Goal: Transaction & Acquisition: Purchase product/service

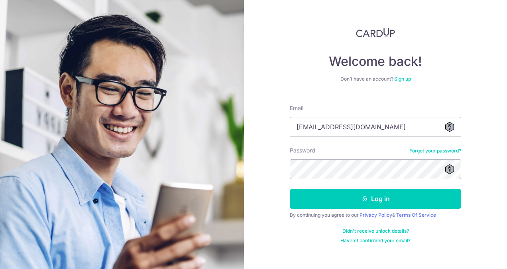
type input "[EMAIL_ADDRESS][DOMAIN_NAME]"
click at [290, 188] on button "Log in" at bounding box center [375, 198] width 171 height 20
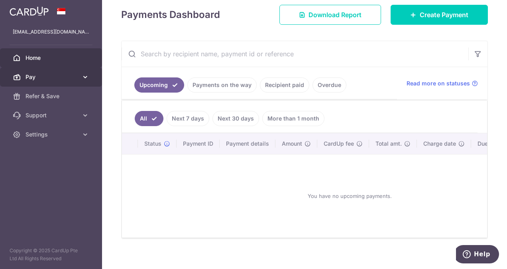
click at [43, 78] on span "Pay" at bounding box center [52, 77] width 53 height 8
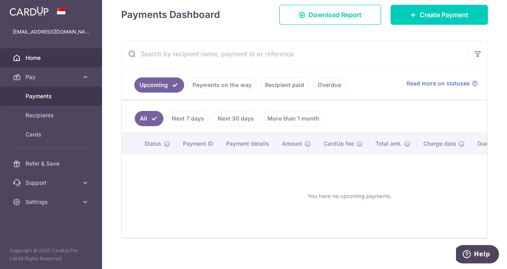
click at [39, 96] on span "Payments" at bounding box center [52, 96] width 53 height 8
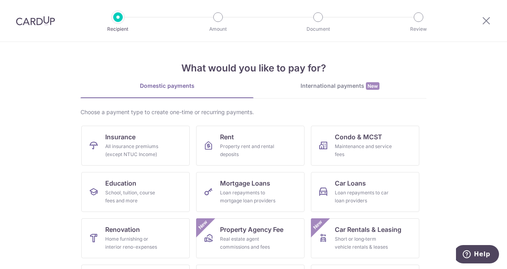
scroll to position [88, 0]
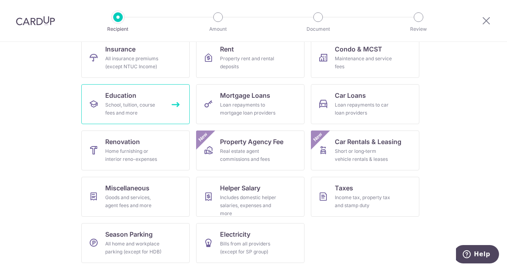
click at [147, 108] on div "School, tuition, course fees and more" at bounding box center [133, 109] width 57 height 16
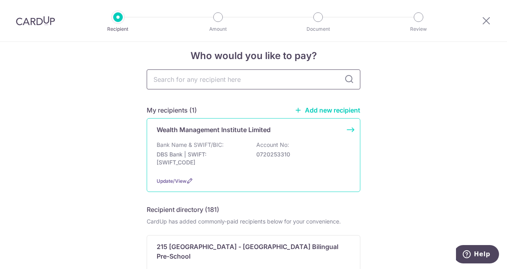
scroll to position [10, 0]
click at [274, 135] on div "Wealth Management Institute Limited Bank Name & SWIFT/BIC: DBS Bank | SWIFT: DB…" at bounding box center [254, 155] width 214 height 74
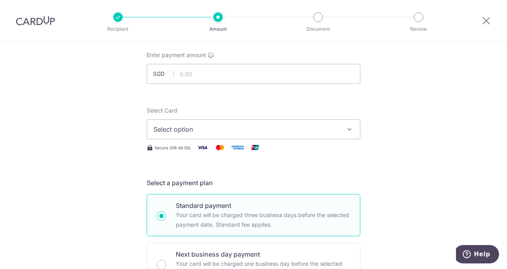
scroll to position [43, 0]
click at [277, 131] on span "Select option" at bounding box center [246, 130] width 186 height 10
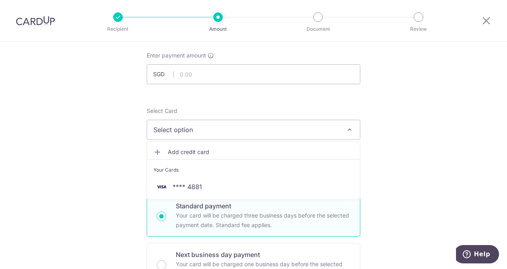
click at [277, 131] on span "Select option" at bounding box center [246, 130] width 186 height 10
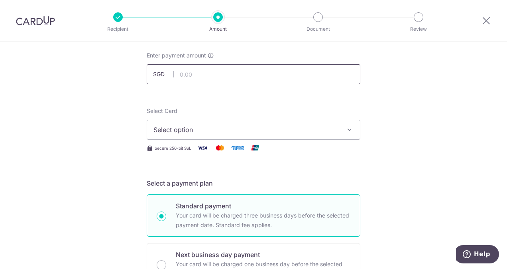
click at [244, 69] on input "text" at bounding box center [254, 74] width 214 height 20
type input "4,190.00"
click at [220, 130] on span "Select option" at bounding box center [246, 130] width 186 height 10
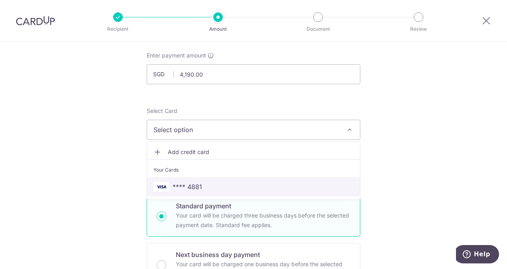
click at [196, 186] on span "**** 4881" at bounding box center [187, 187] width 29 height 10
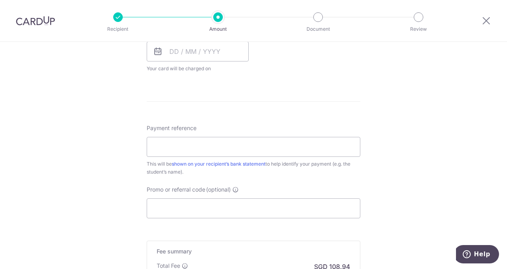
scroll to position [380, 0]
click at [217, 144] on input "Payment reference" at bounding box center [254, 146] width 214 height 20
paste input "INV-25090225"
type input "INV-25090225"
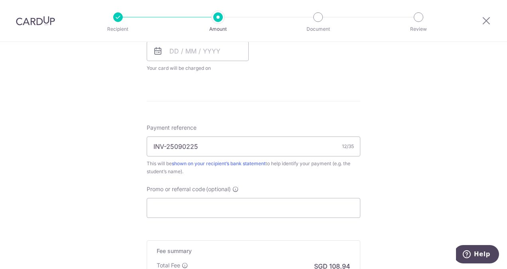
click at [402, 185] on div "Tell us more about your payment Enter payment amount SGD 4,190.00 4190.00 Selec…" at bounding box center [253, 22] width 507 height 721
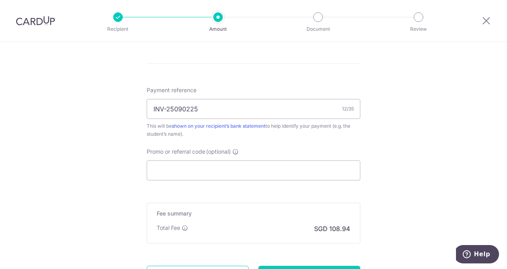
scroll to position [418, 0]
click at [307, 169] on input "Promo or referral code (optional)" at bounding box center [254, 170] width 214 height 20
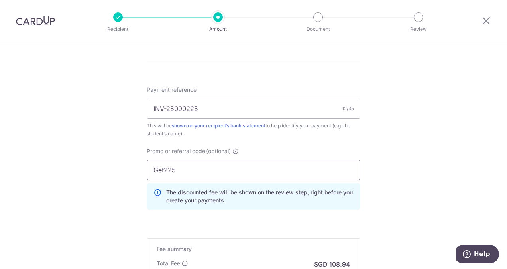
click at [160, 166] on input "Get225" at bounding box center [254, 170] width 214 height 20
type input "GET225"
click at [413, 179] on div "Tell us more about your payment Enter payment amount SGD 4,190.00 4190.00 Selec…" at bounding box center [253, 2] width 507 height 757
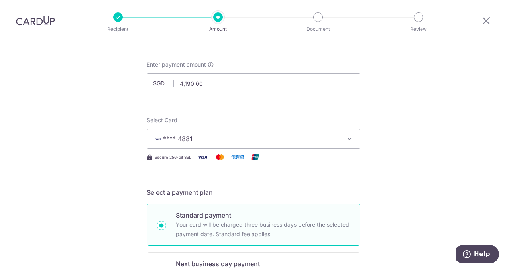
scroll to position [0, 0]
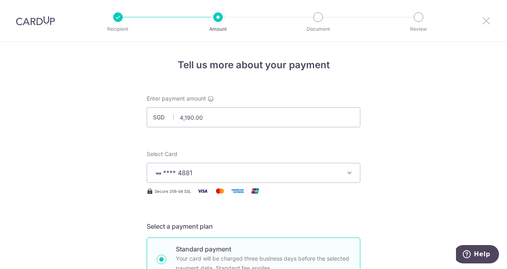
click at [487, 20] on icon at bounding box center [486, 21] width 10 height 10
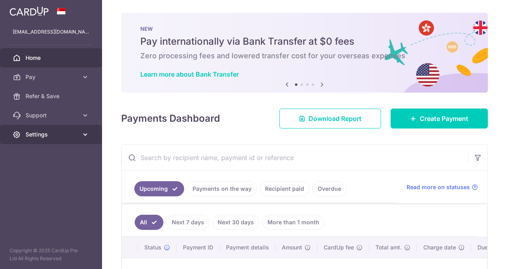
click at [87, 133] on icon at bounding box center [85, 134] width 8 height 8
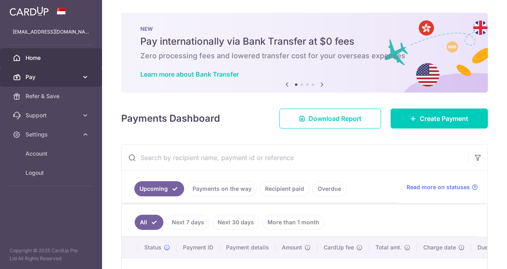
click at [86, 77] on icon at bounding box center [85, 77] width 8 height 8
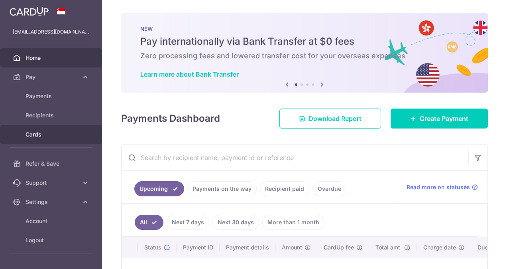
click at [37, 134] on span "Cards" at bounding box center [52, 134] width 53 height 8
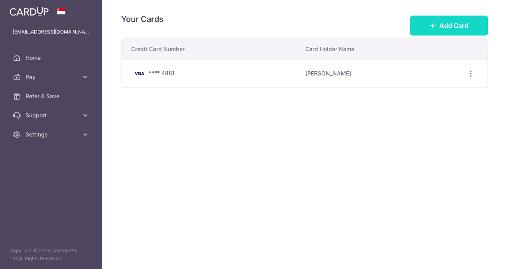
click at [462, 25] on span "Add Card" at bounding box center [453, 26] width 29 height 10
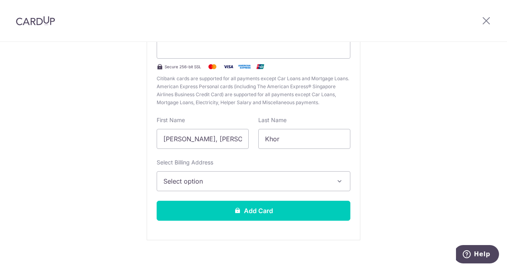
scroll to position [102, 0]
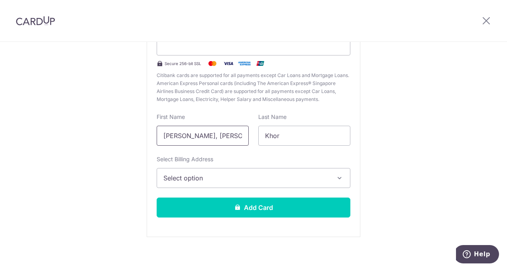
click at [217, 136] on input "[PERSON_NAME], [PERSON_NAME]" at bounding box center [203, 136] width 92 height 20
type input "[PERSON_NAME]"
click at [193, 173] on span "Select option" at bounding box center [246, 178] width 166 height 10
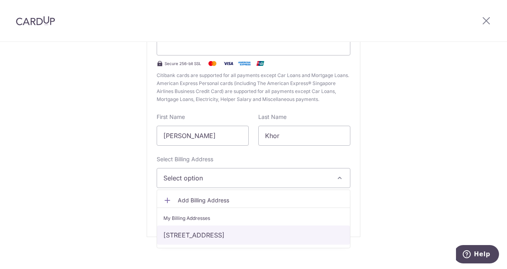
click at [190, 233] on link "[STREET_ADDRESS]" at bounding box center [253, 234] width 193 height 19
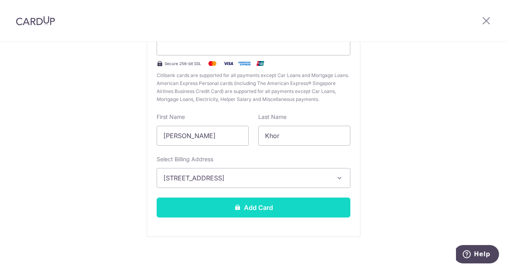
click at [216, 203] on button "Add Card" at bounding box center [254, 207] width 194 height 20
click at [216, 203] on div "Add Card" at bounding box center [253, 207] width 203 height 20
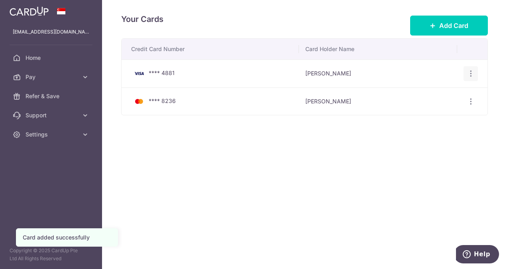
click at [470, 74] on icon "button" at bounding box center [471, 73] width 8 height 8
click at [424, 118] on span "Delete" at bounding box center [444, 115] width 54 height 10
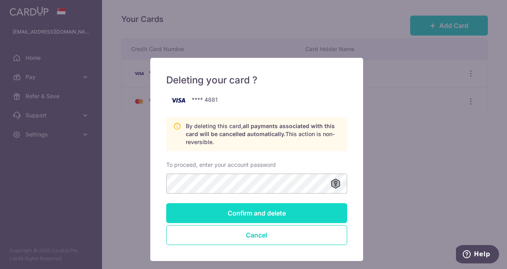
click at [264, 214] on input "Confirm and delete" at bounding box center [256, 213] width 181 height 20
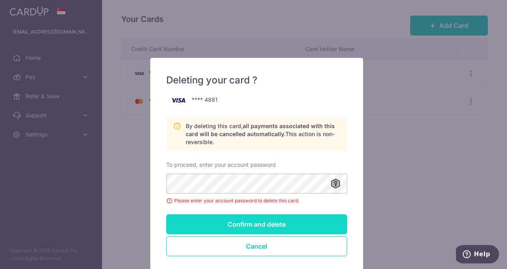
click at [231, 224] on input "Confirm and delete" at bounding box center [256, 224] width 181 height 20
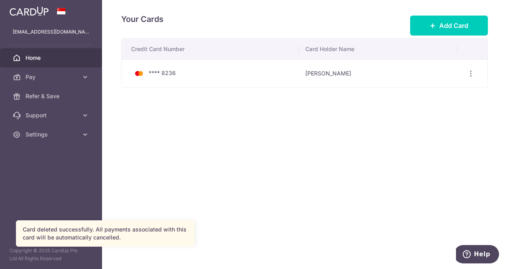
click at [42, 64] on link "Home" at bounding box center [51, 57] width 102 height 19
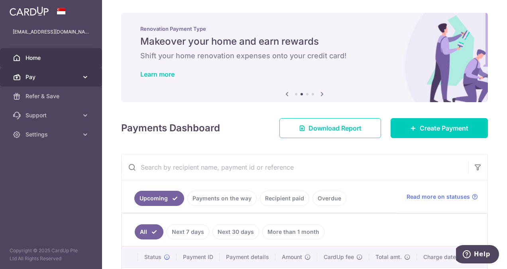
click at [37, 73] on span "Pay" at bounding box center [52, 77] width 53 height 8
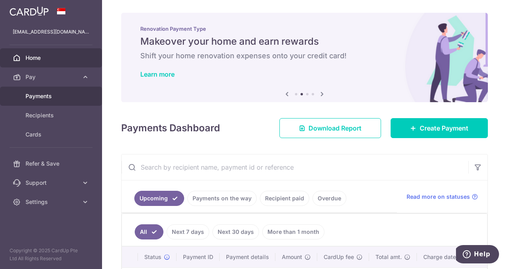
click at [41, 94] on span "Payments" at bounding box center [52, 96] width 53 height 8
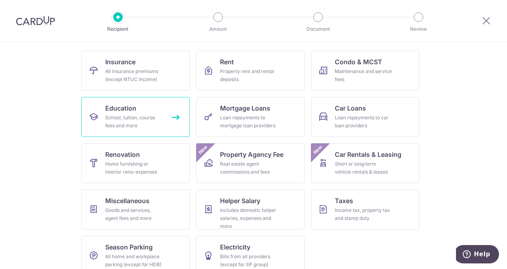
scroll to position [75, 0]
click at [131, 120] on div "School, tuition, course fees and more" at bounding box center [133, 121] width 57 height 16
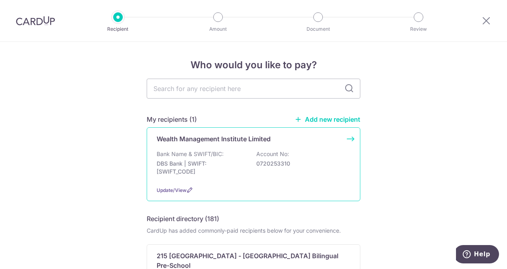
click at [270, 158] on div "Bank Name & SWIFT/BIC: DBS Bank | SWIFT: [SWIFT_CODE] Account No: 0720253310" at bounding box center [254, 164] width 194 height 29
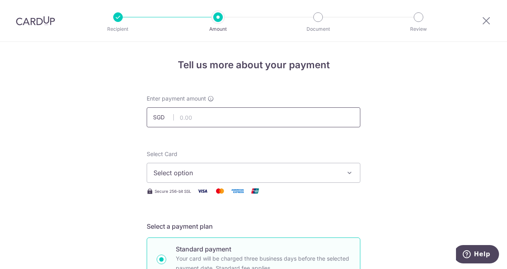
click at [222, 117] on input "text" at bounding box center [254, 117] width 214 height 20
type input "4,190.00"
click at [340, 173] on button "Select option" at bounding box center [254, 173] width 214 height 20
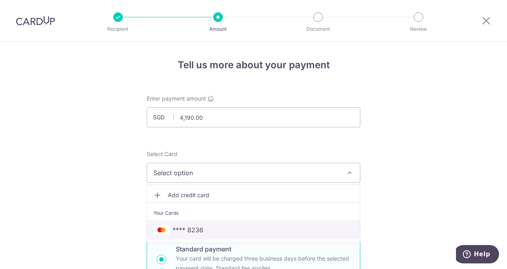
click at [261, 229] on span "**** 8236" at bounding box center [253, 230] width 200 height 10
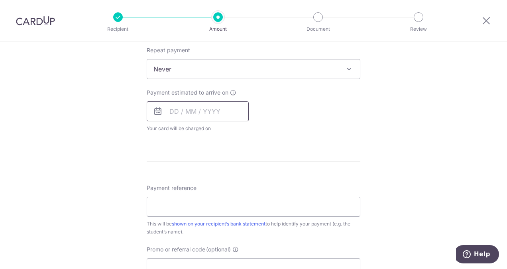
scroll to position [326, 0]
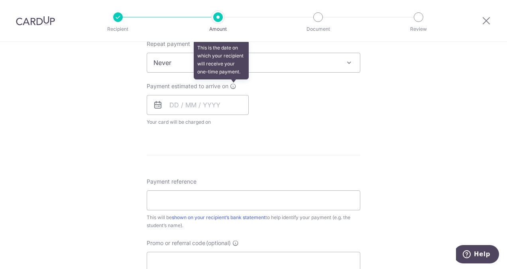
click at [230, 83] on icon at bounding box center [233, 86] width 6 height 6
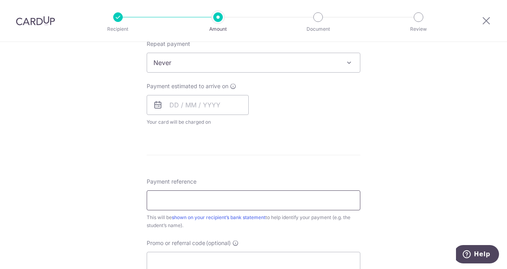
click at [190, 198] on input "Payment reference" at bounding box center [254, 200] width 214 height 20
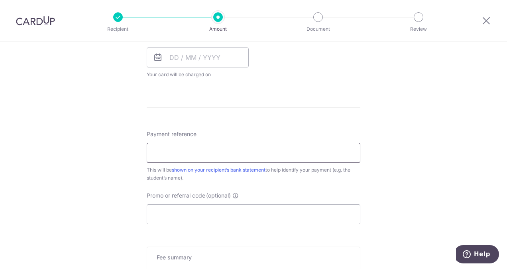
paste input ": INV-25090225"
click at [157, 153] on input ": INV-25090225" at bounding box center [254, 153] width 214 height 20
type input "INV-25090225"
click at [242, 210] on input "Promo or referral code (optional)" at bounding box center [254, 214] width 214 height 20
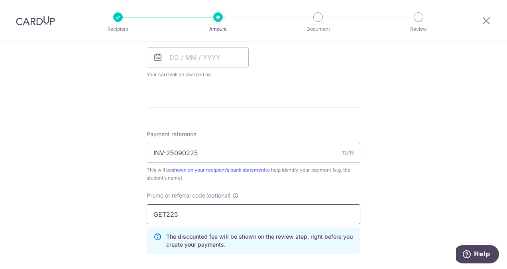
type input "GET225"
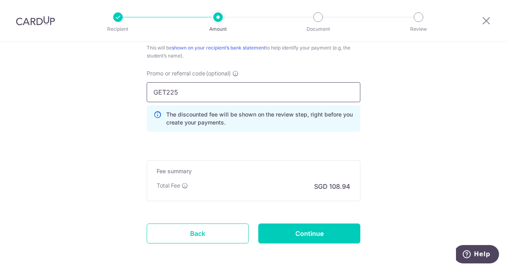
scroll to position [498, 0]
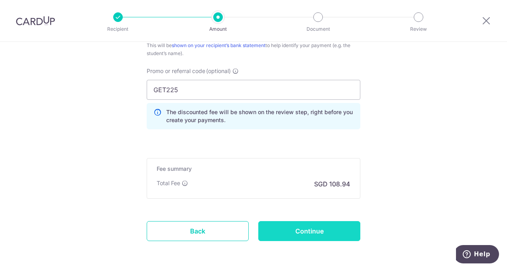
click at [301, 226] on input "Continue" at bounding box center [309, 231] width 102 height 20
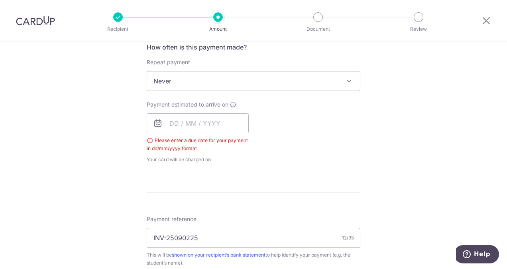
scroll to position [308, 0]
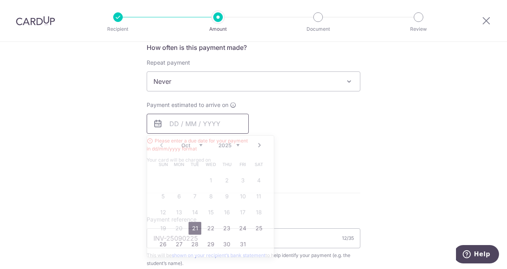
click at [166, 123] on input "text" at bounding box center [198, 124] width 102 height 20
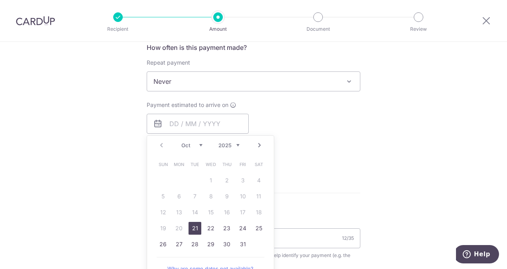
click at [195, 223] on link "21" at bounding box center [194, 228] width 13 height 13
type input "[DATE]"
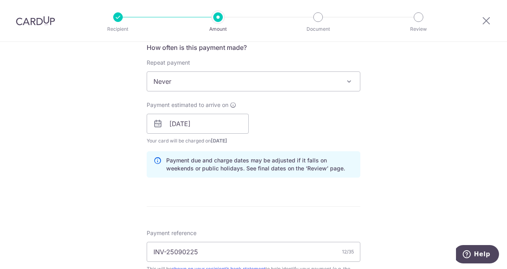
click at [368, 144] on div "Tell us more about your payment Enter payment amount SGD 4,190.00 4190.00 Selec…" at bounding box center [253, 134] width 507 height 800
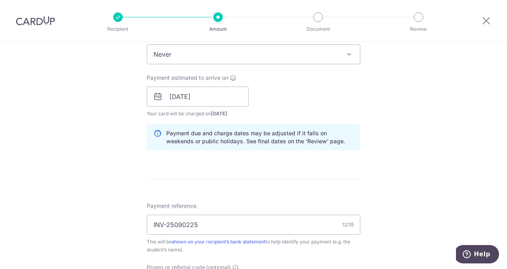
scroll to position [471, 0]
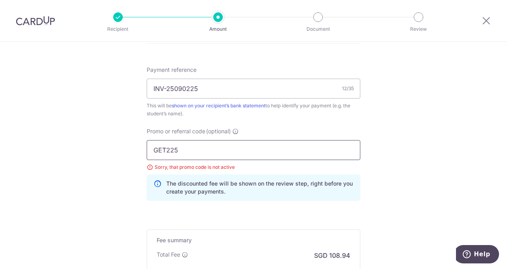
click at [209, 146] on input "GET225" at bounding box center [254, 150] width 214 height 20
paste input "text"
type input "GET225"
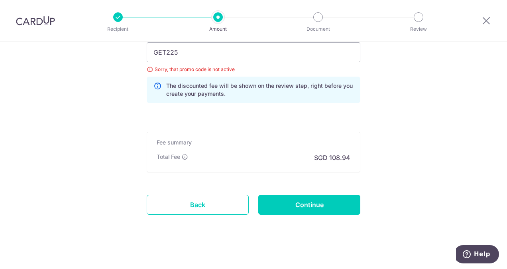
scroll to position [569, 0]
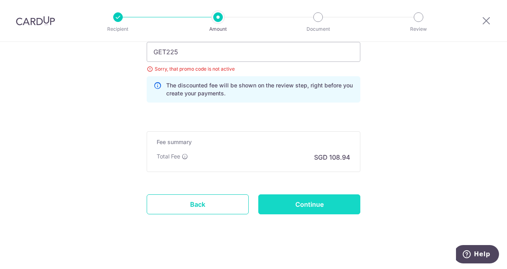
click at [315, 196] on input "Continue" at bounding box center [309, 204] width 102 height 20
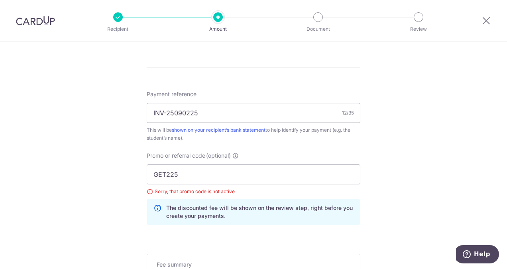
scroll to position [427, 0]
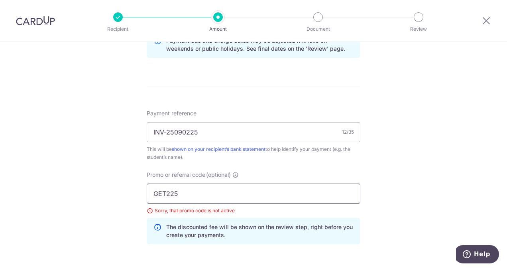
click at [243, 184] on input "GET225" at bounding box center [254, 193] width 214 height 20
paste input "MCTAX25N"
type input "MCTAX25N"
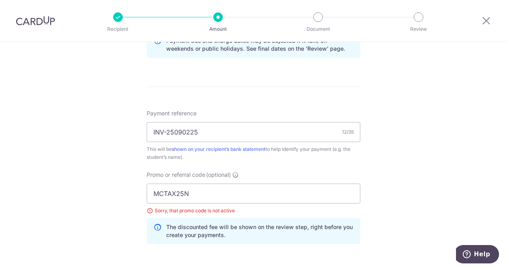
click at [417, 183] on div "Tell us more about your payment Enter payment amount SGD 4,190.00 4190.00 Selec…" at bounding box center [253, 15] width 507 height 800
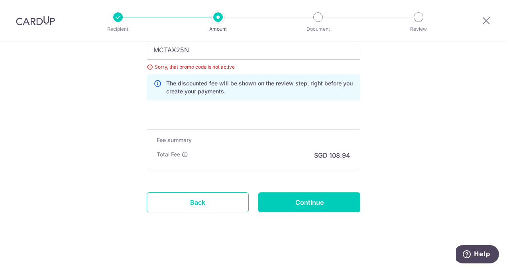
scroll to position [571, 0]
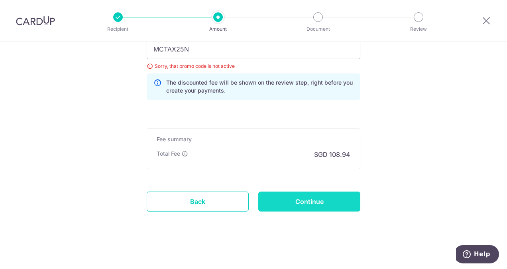
click at [313, 200] on input "Continue" at bounding box center [309, 201] width 102 height 20
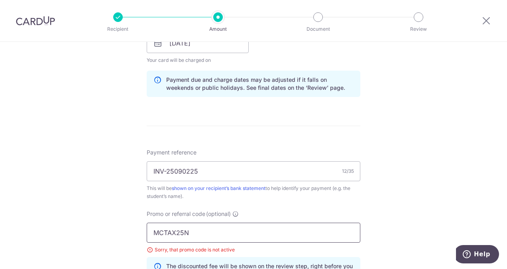
scroll to position [365, 0]
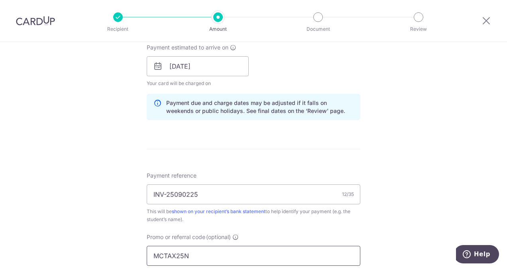
click at [178, 250] on input "MCTAX25N" at bounding box center [254, 255] width 214 height 20
paste input "OFF225"
type input "OFF225"
click at [492, 184] on div "Tell us more about your payment Enter payment amount SGD 4,190.00 4190.00 Selec…" at bounding box center [253, 77] width 507 height 800
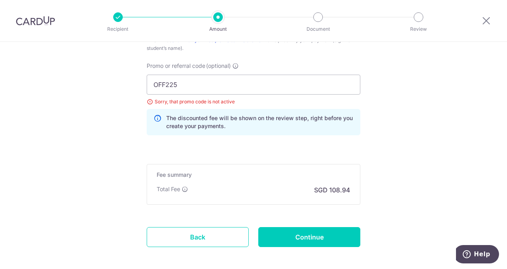
scroll to position [540, 0]
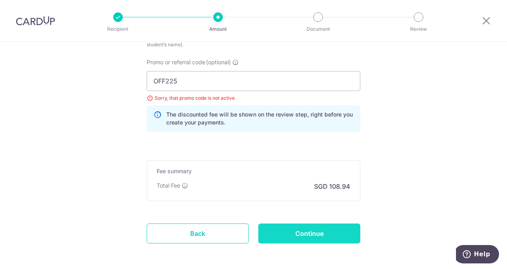
click at [309, 239] on input "Continue" at bounding box center [309, 233] width 102 height 20
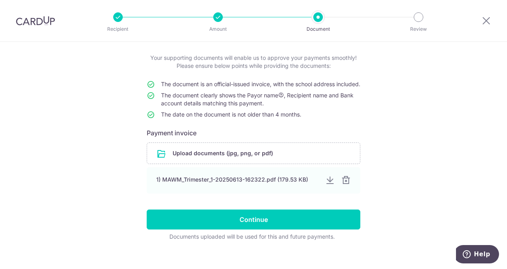
scroll to position [57, 0]
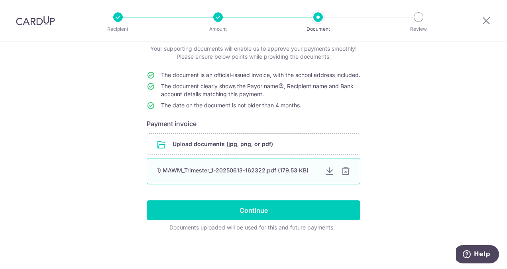
click at [342, 172] on div at bounding box center [346, 171] width 10 height 10
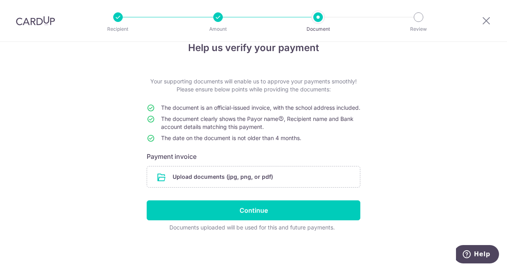
scroll to position [24, 0]
click at [280, 175] on input "file" at bounding box center [253, 176] width 213 height 21
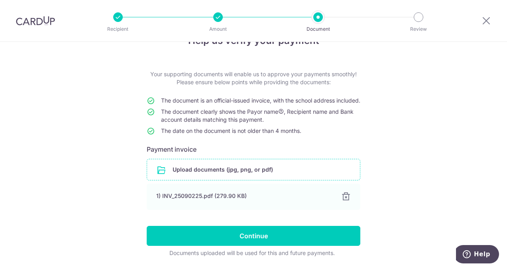
scroll to position [57, 0]
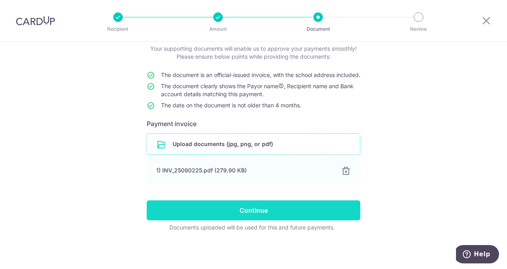
click at [278, 213] on input "Continue" at bounding box center [254, 210] width 214 height 20
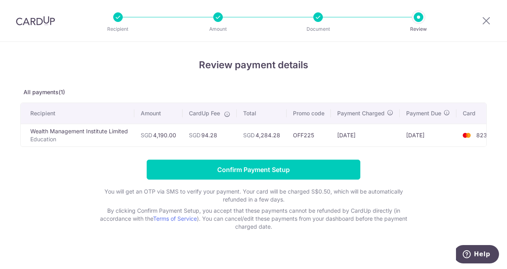
scroll to position [0, 16]
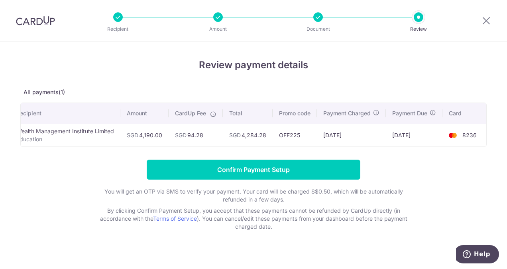
click at [235, 138] on span "SGD" at bounding box center [235, 134] width 12 height 7
click at [484, 20] on icon at bounding box center [486, 21] width 10 height 10
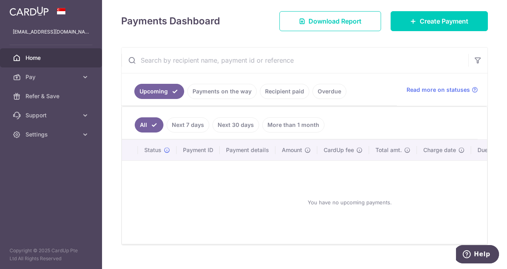
scroll to position [97, 0]
click at [86, 78] on icon at bounding box center [85, 77] width 8 height 8
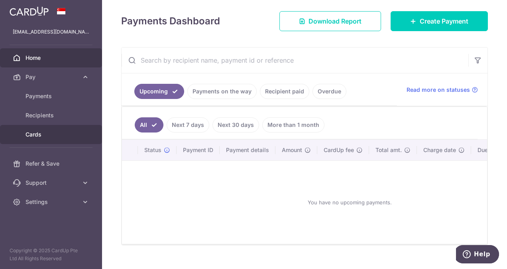
click at [36, 139] on link "Cards" at bounding box center [51, 134] width 102 height 19
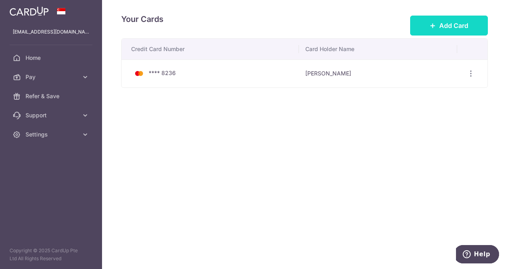
click at [467, 26] on span "Add Card" at bounding box center [453, 26] width 29 height 10
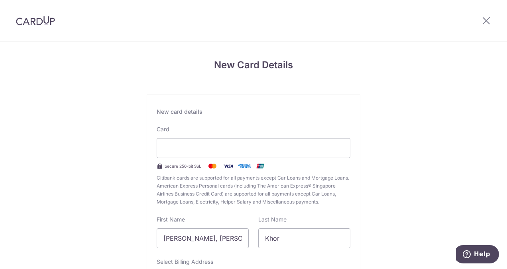
click at [378, 182] on div "New Card Details New card details Card Secure 256-bit SSL Citibank cards are su…" at bounding box center [253, 209] width 507 height 335
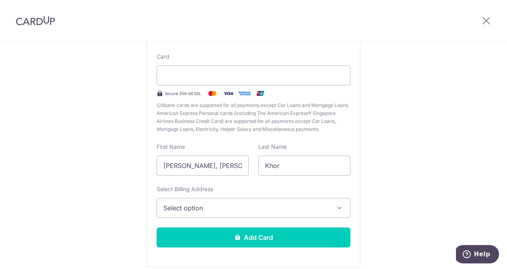
scroll to position [79, 0]
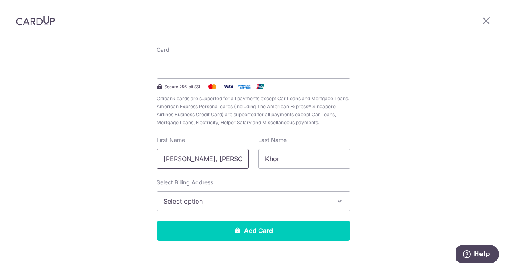
click at [190, 152] on input "[PERSON_NAME], [PERSON_NAME]" at bounding box center [203, 159] width 92 height 20
type input "[PERSON_NAME]"
click at [249, 200] on span "Select option" at bounding box center [246, 201] width 166 height 10
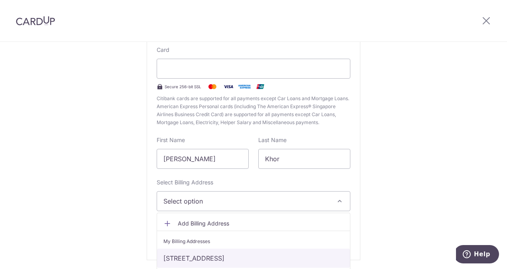
click at [217, 253] on link "[STREET_ADDRESS]" at bounding box center [253, 257] width 193 height 19
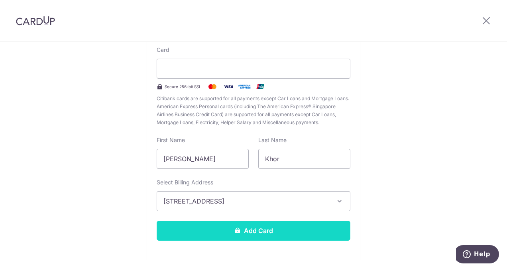
click at [227, 236] on button "Add Card" at bounding box center [254, 230] width 194 height 20
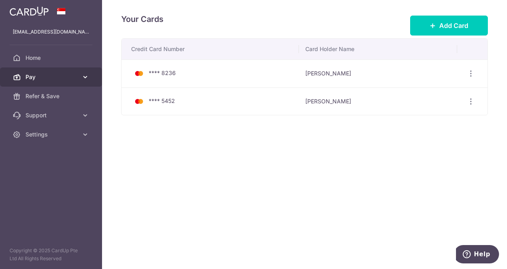
click at [83, 75] on icon at bounding box center [85, 77] width 8 height 8
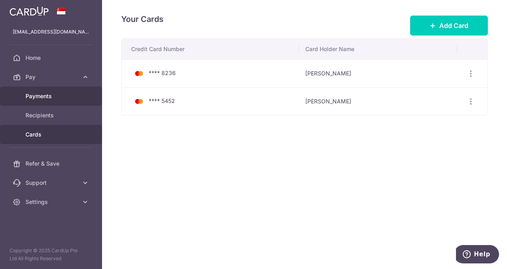
click at [51, 94] on span "Payments" at bounding box center [52, 96] width 53 height 8
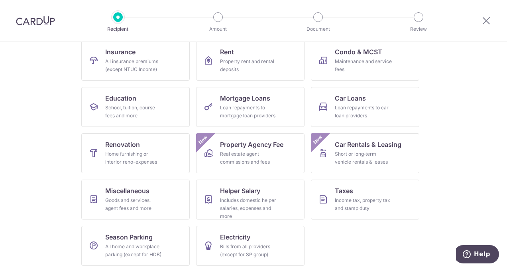
scroll to position [85, 0]
click at [128, 122] on link "Education School, tuition, course fees and more" at bounding box center [135, 106] width 108 height 40
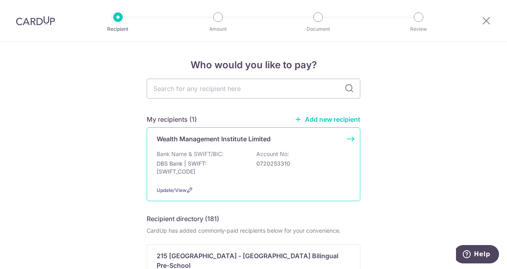
click at [218, 180] on div "Wealth Management Institute Limited Bank Name & SWIFT/BIC: DBS Bank | SWIFT: [S…" at bounding box center [254, 164] width 214 height 74
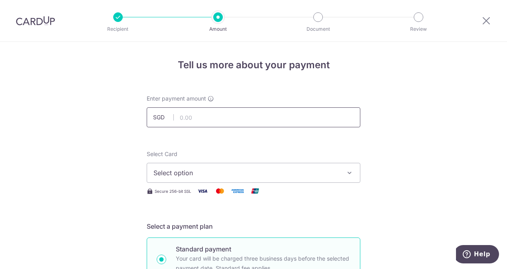
click at [267, 120] on input "text" at bounding box center [254, 117] width 214 height 20
type input "4,190.00"
type input "INV-25090225"
type input "OFF225"
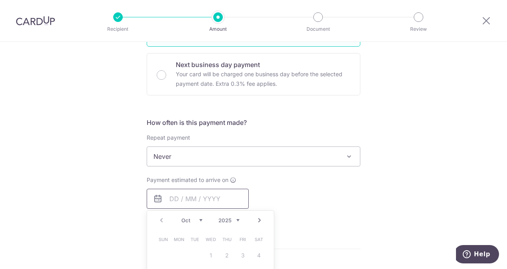
type input "4,190.00"
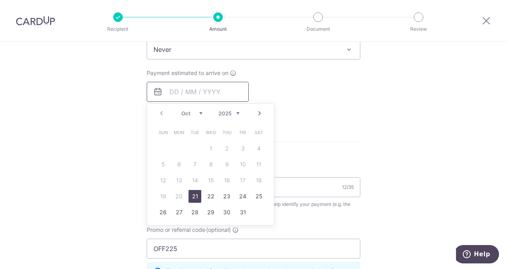
scroll to position [343, 0]
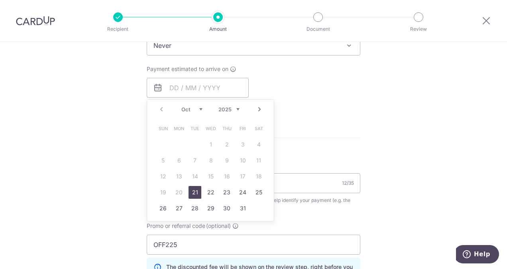
click at [194, 187] on link "21" at bounding box center [194, 192] width 13 height 13
type input "[DATE]"
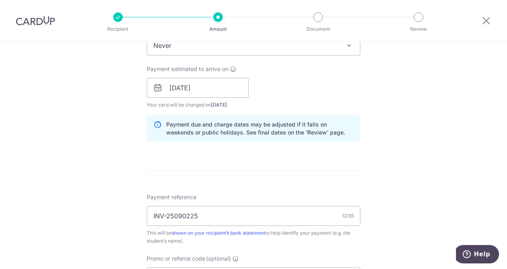
click at [398, 127] on div "Tell us more about your payment Enter payment amount SGD 4,190.00 4190.00 Selec…" at bounding box center [253, 92] width 507 height 789
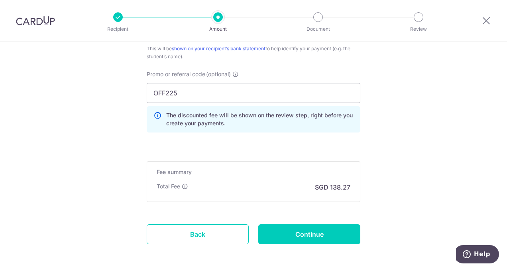
scroll to position [528, 0]
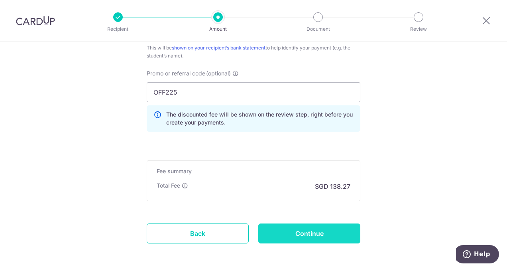
click at [305, 228] on input "Continue" at bounding box center [309, 233] width 102 height 20
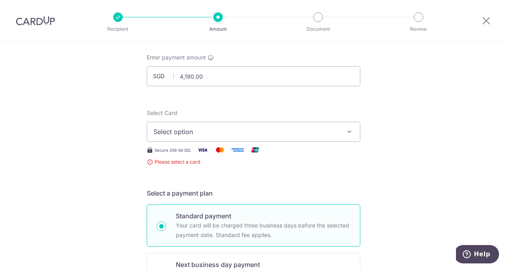
scroll to position [41, 0]
click at [279, 123] on button "Select option" at bounding box center [254, 132] width 214 height 20
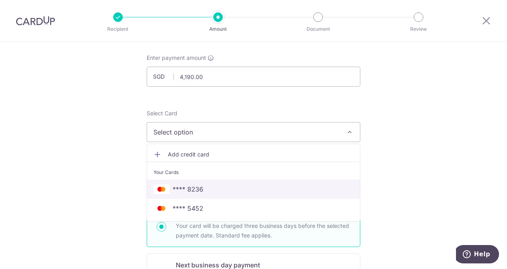
click at [233, 192] on span "**** 8236" at bounding box center [253, 189] width 200 height 10
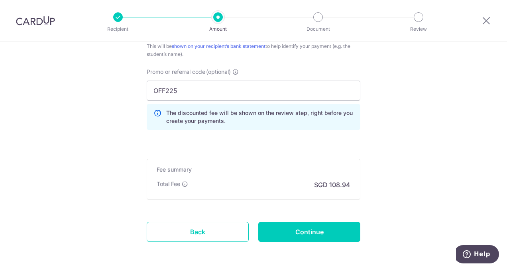
scroll to position [560, 0]
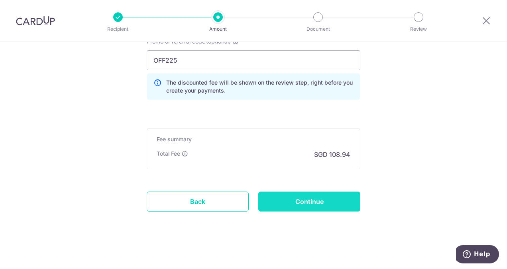
click at [314, 203] on input "Continue" at bounding box center [309, 201] width 102 height 20
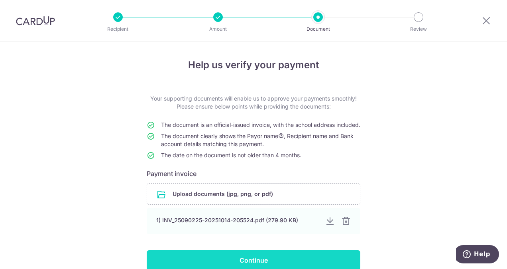
scroll to position [57, 0]
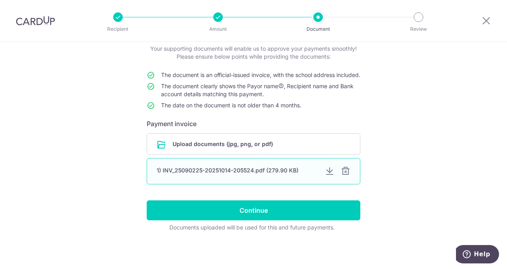
click at [343, 170] on div at bounding box center [346, 171] width 10 height 10
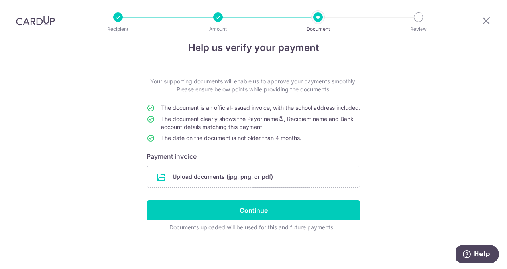
scroll to position [24, 0]
click at [266, 178] on input "file" at bounding box center [253, 176] width 213 height 21
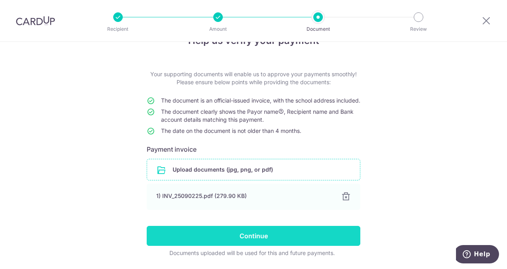
click at [241, 243] on input "Continue" at bounding box center [254, 236] width 214 height 20
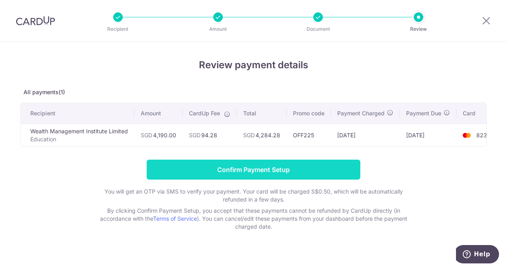
click at [228, 168] on input "Confirm Payment Setup" at bounding box center [254, 169] width 214 height 20
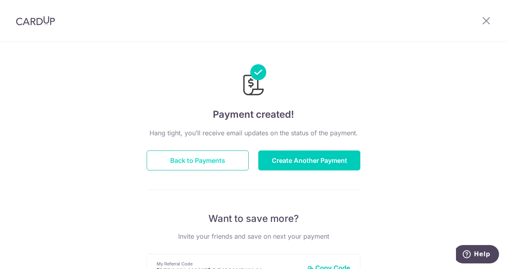
click at [193, 166] on button "Back to Payments" at bounding box center [198, 160] width 102 height 20
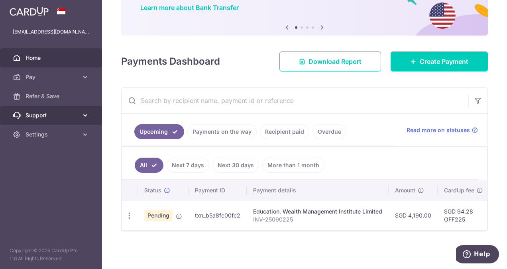
click at [81, 122] on link "Support" at bounding box center [51, 115] width 102 height 19
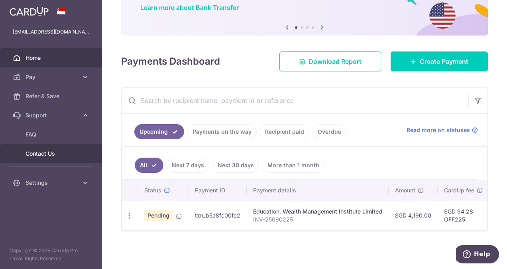
click at [54, 152] on span "Contact Us" at bounding box center [52, 153] width 53 height 8
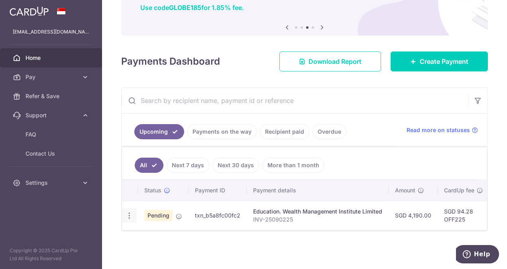
click at [127, 211] on icon "button" at bounding box center [129, 215] width 8 height 8
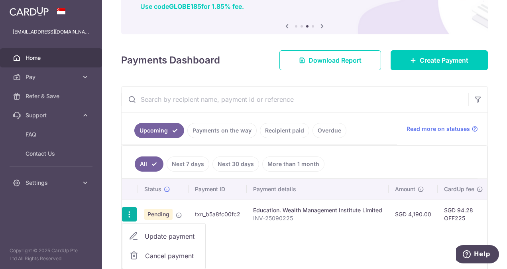
click at [127, 210] on icon "button" at bounding box center [129, 214] width 8 height 8
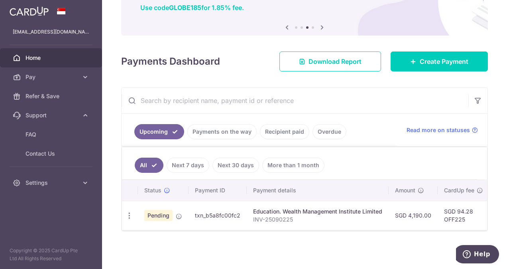
click at [151, 211] on span "Pending" at bounding box center [158, 215] width 28 height 11
